Goal: Navigation & Orientation: Find specific page/section

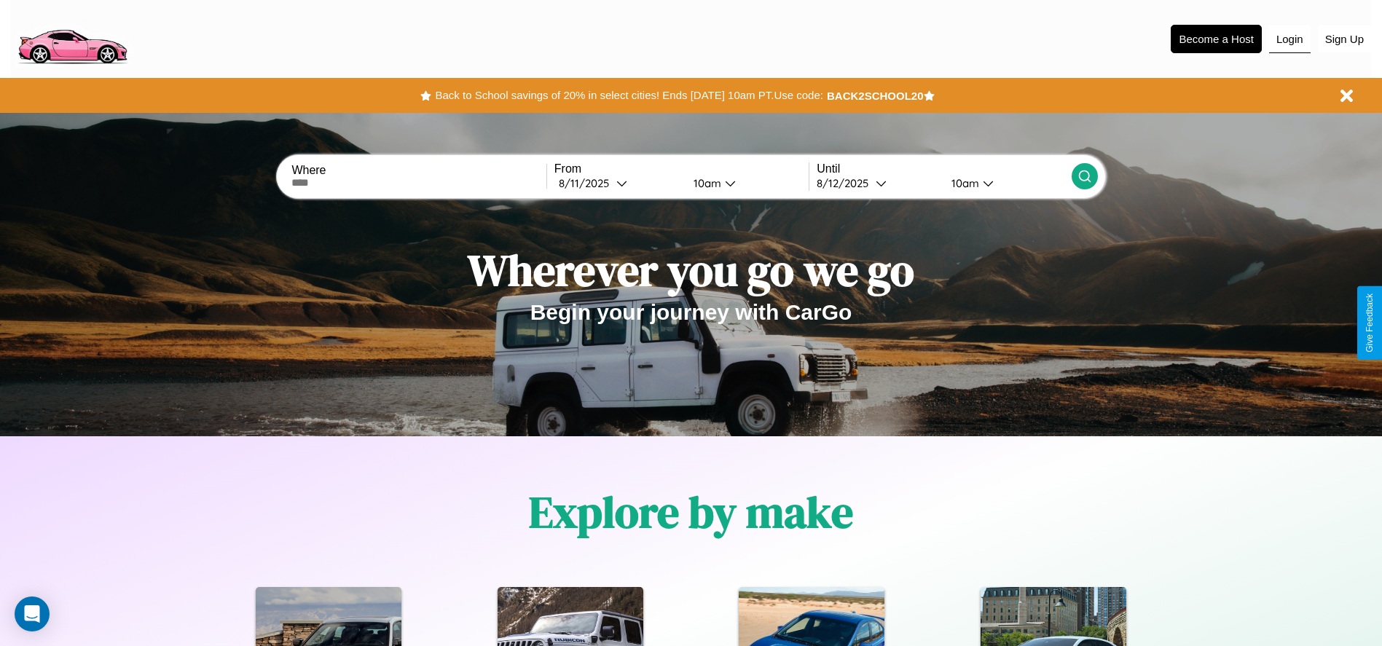
click at [1290, 39] on button "Login" at bounding box center [1290, 40] width 42 height 28
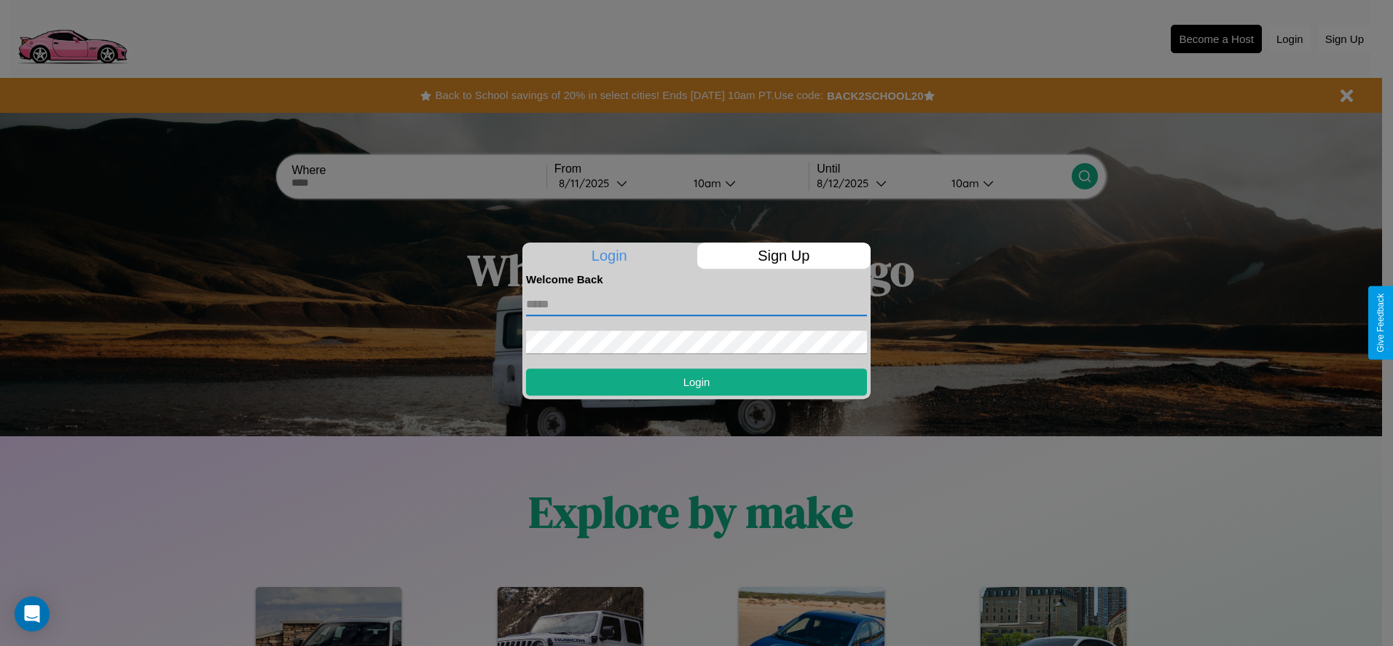
click at [697, 304] on input "text" at bounding box center [696, 304] width 341 height 23
type input "**********"
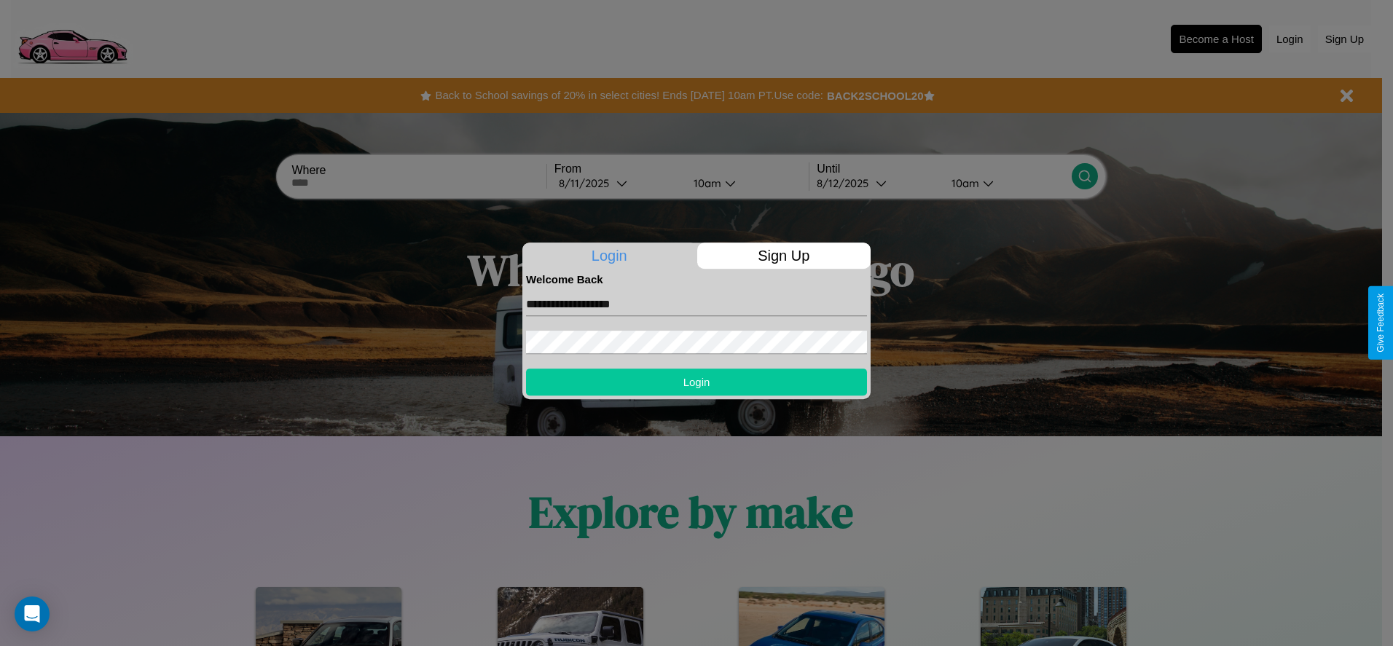
click at [697, 382] on button "Login" at bounding box center [696, 382] width 341 height 27
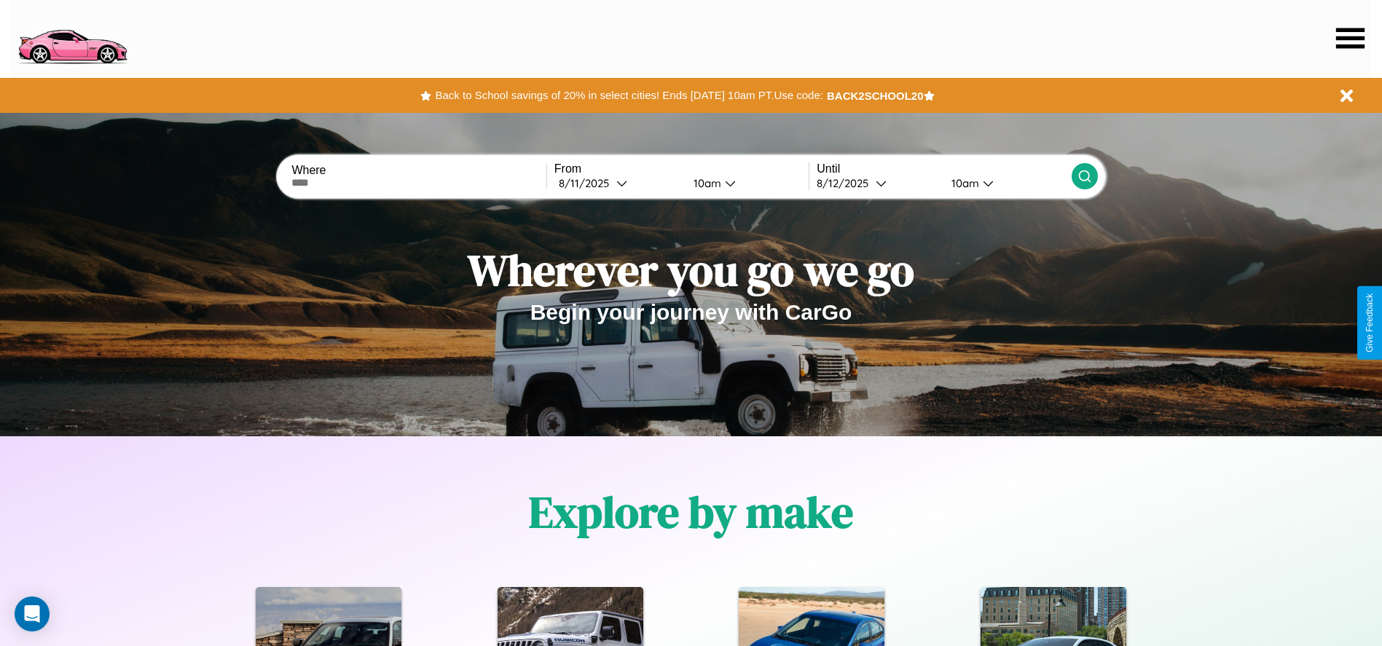
click at [1350, 38] on icon at bounding box center [1351, 38] width 28 height 20
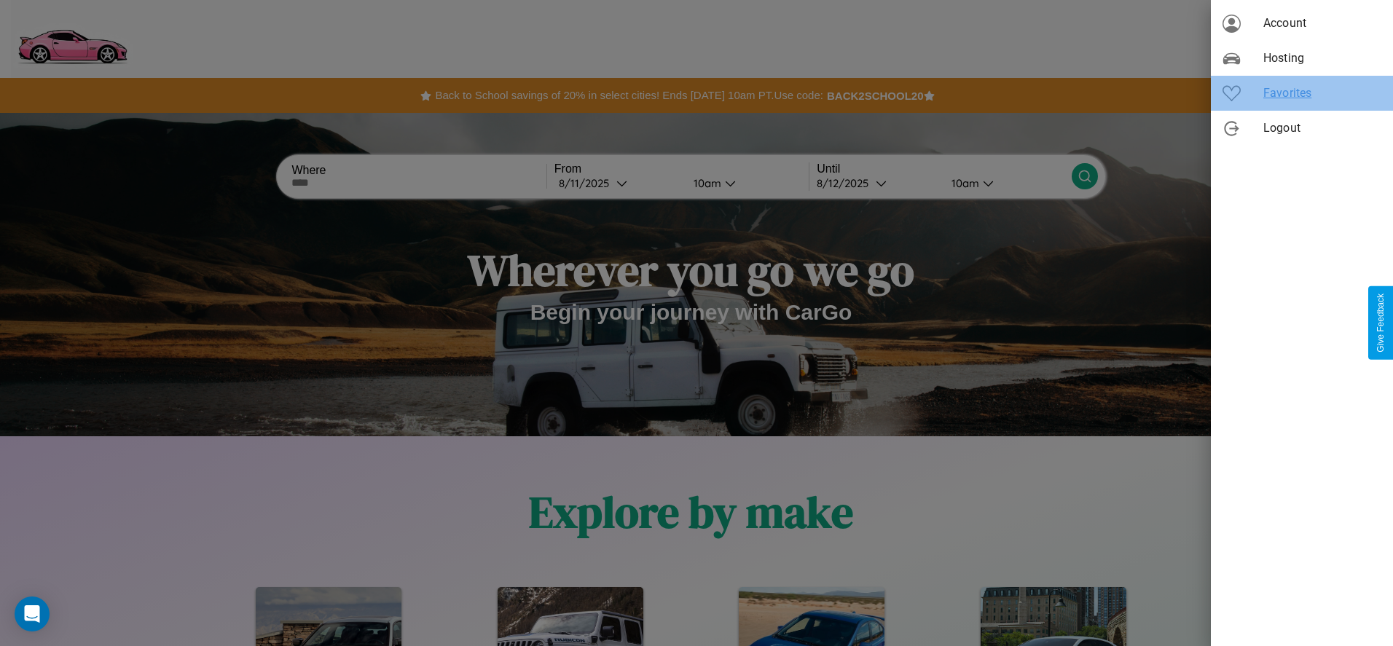
click at [1302, 93] on span "Favorites" at bounding box center [1323, 93] width 118 height 17
